Goal: Task Accomplishment & Management: Use online tool/utility

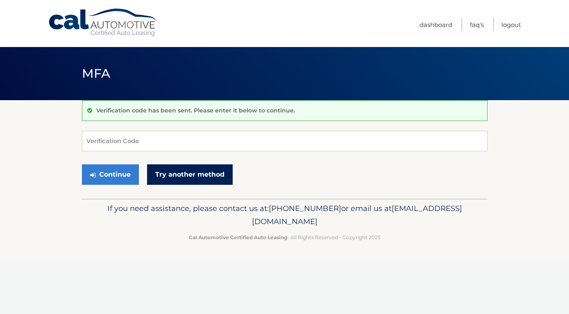
click at [178, 173] on link "Try another method" at bounding box center [190, 175] width 86 height 20
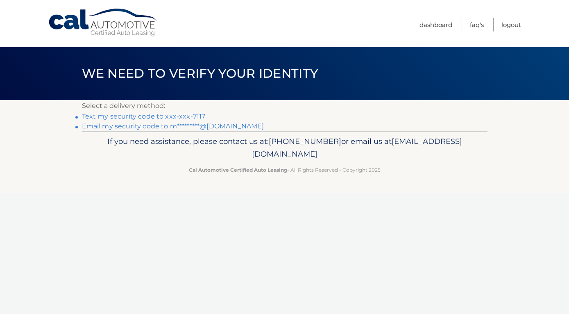
click at [141, 117] on link "Text my security code to xxx-xxx-7117" at bounding box center [144, 117] width 124 height 8
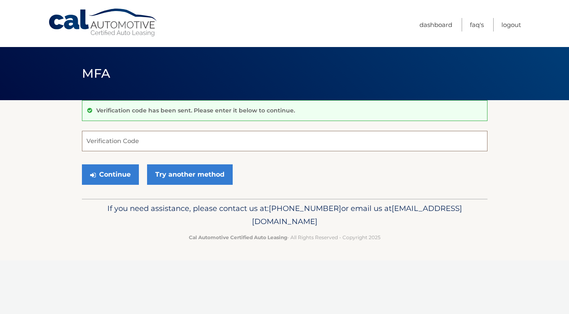
click at [142, 138] on input "Verification Code" at bounding box center [284, 141] width 405 height 20
type input "120924"
click at [117, 167] on button "Continue" at bounding box center [110, 175] width 57 height 20
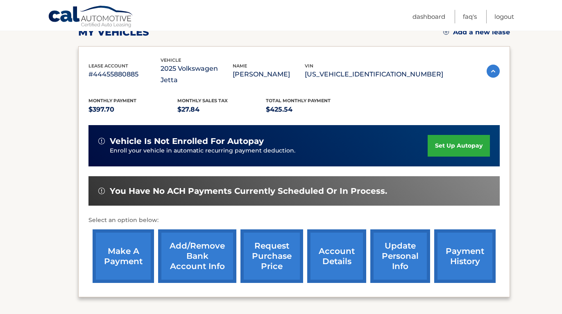
scroll to position [202, 0]
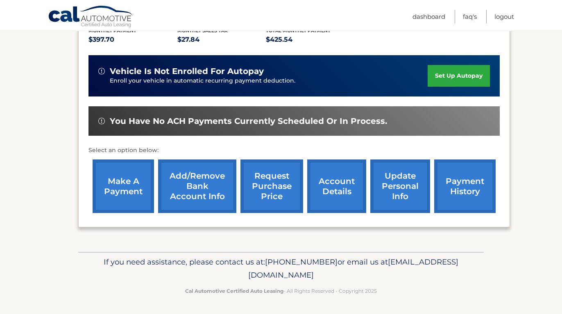
click at [123, 177] on link "make a payment" at bounding box center [123, 187] width 61 height 54
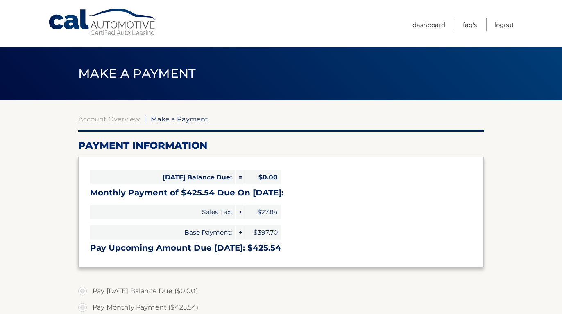
select select "ZjhiYmRjYzItNDg0YS00NTk1LWIxZGYtZTRlMDVhYjU0MTc4"
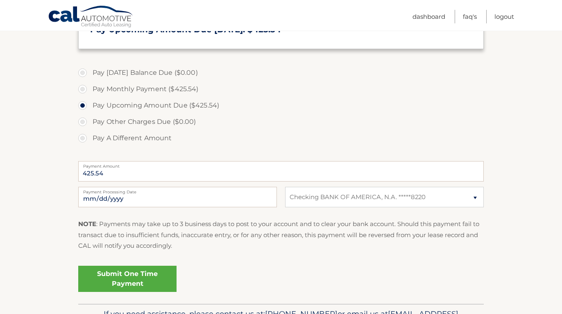
scroll to position [221, 0]
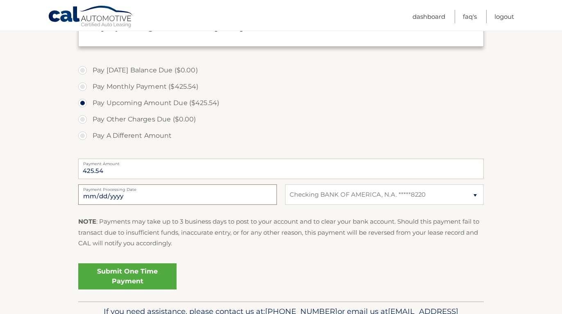
click at [268, 198] on input "2025-10-08" at bounding box center [177, 195] width 199 height 20
type input "2025-10-14"
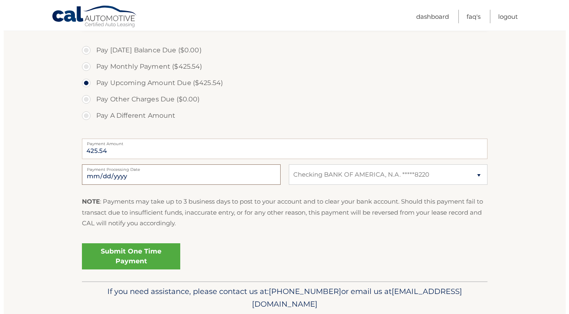
scroll to position [271, 0]
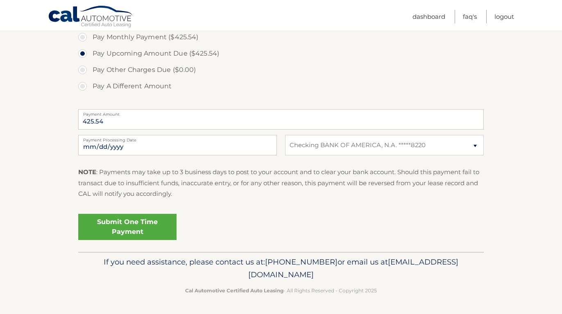
click at [115, 228] on link "Submit One Time Payment" at bounding box center [127, 227] width 98 height 26
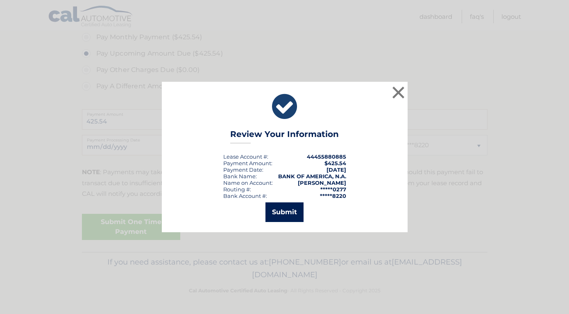
click at [286, 214] on button "Submit" at bounding box center [284, 213] width 38 height 20
